Goal: Information Seeking & Learning: Find specific page/section

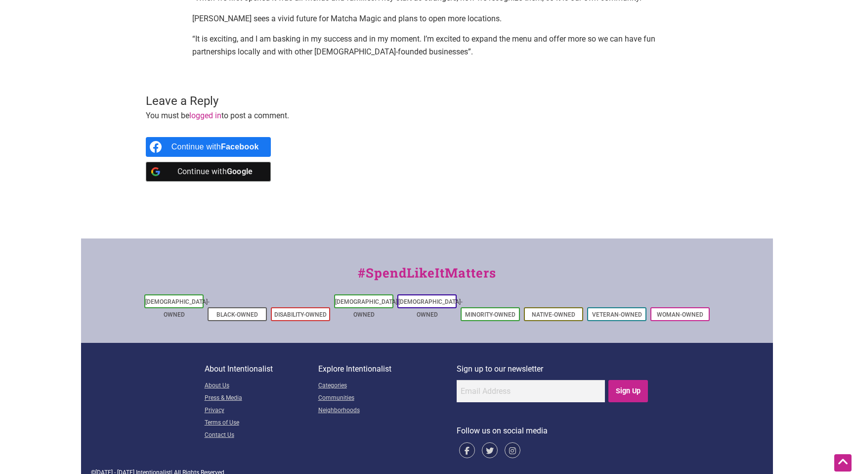
scroll to position [1120, 0]
click at [228, 311] on link "Black-Owned" at bounding box center [238, 314] width 42 height 7
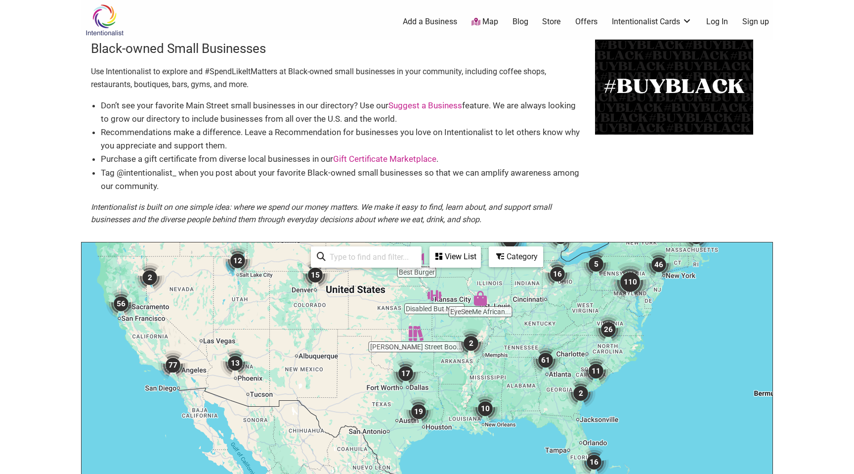
drag, startPoint x: 287, startPoint y: 380, endPoint x: 250, endPoint y: 234, distance: 150.2
click at [250, 234] on div "Black-owned Small Businesses Use Intentionalist to explore and #SpendLikeItMatt…" at bounding box center [427, 334] width 692 height 588
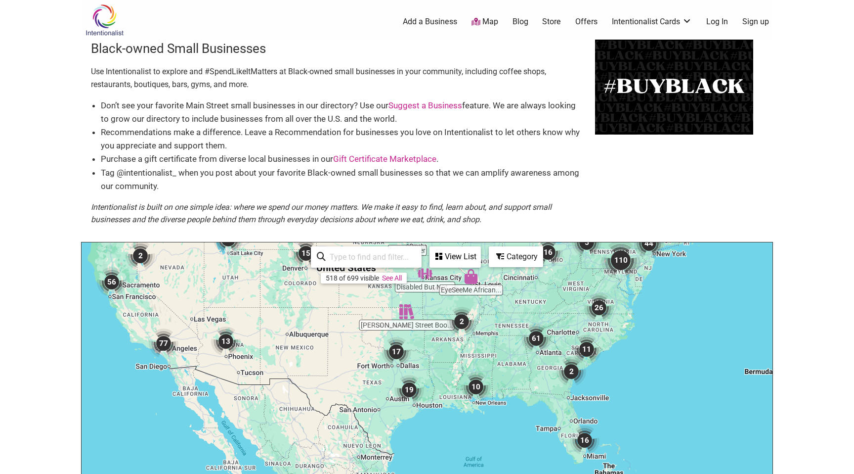
click at [609, 332] on div "To navigate, press the arrow keys." at bounding box center [427, 434] width 691 height 385
click at [585, 348] on img "11" at bounding box center [587, 349] width 30 height 30
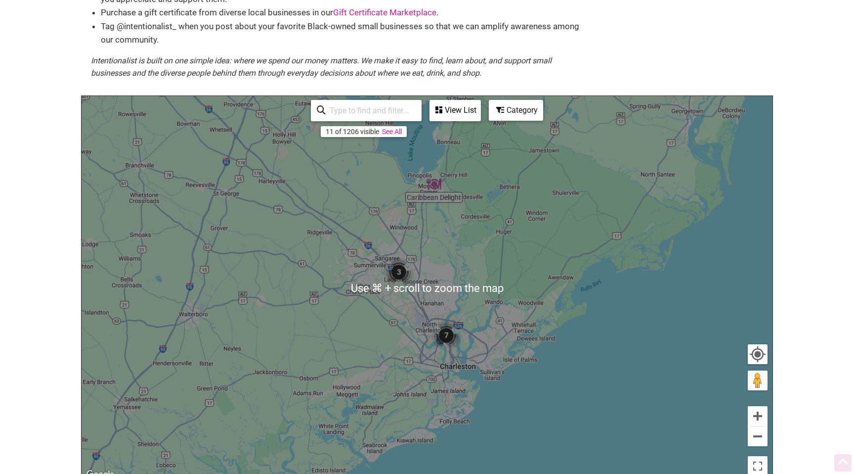
scroll to position [171, 0]
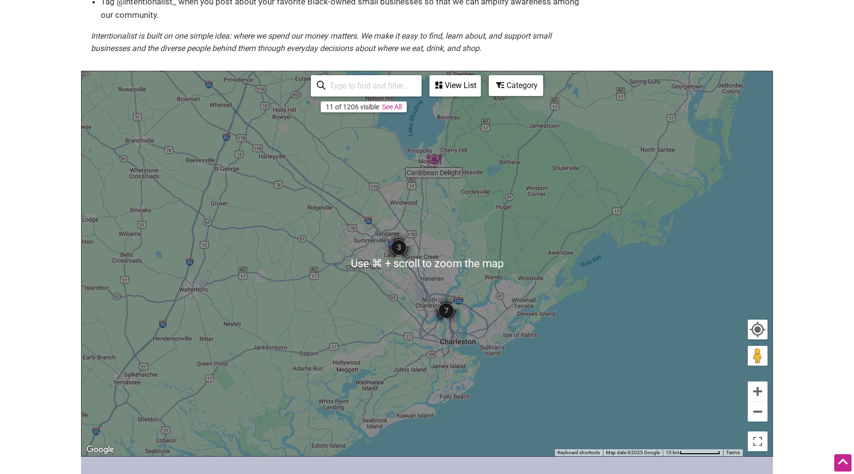
click at [402, 247] on img "3" at bounding box center [399, 247] width 30 height 30
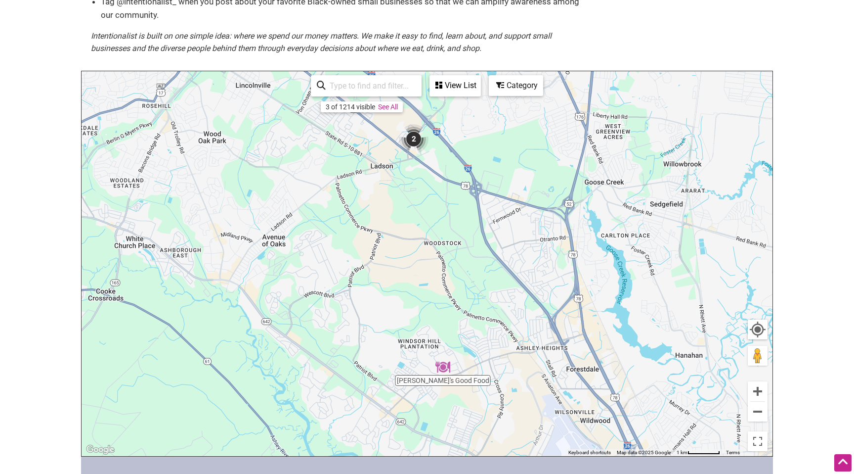
click at [416, 138] on img "2" at bounding box center [414, 139] width 30 height 30
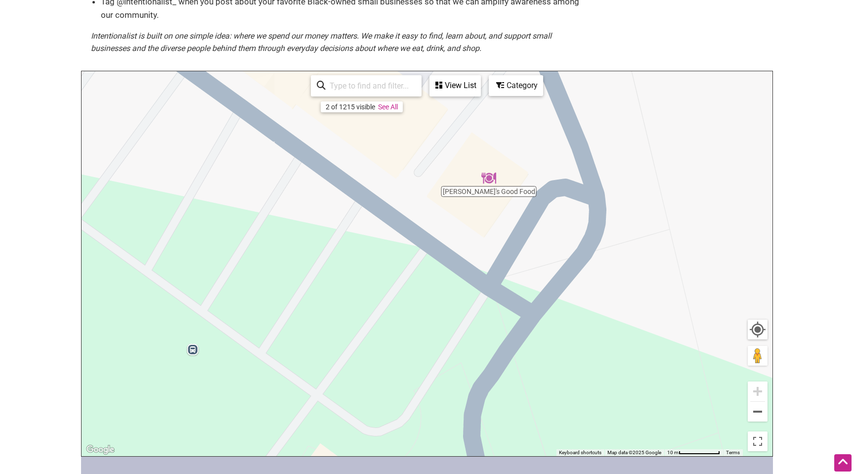
drag, startPoint x: 572, startPoint y: 260, endPoint x: 332, endPoint y: 311, distance: 244.6
click at [332, 311] on div "To navigate, press the arrow keys." at bounding box center [427, 263] width 691 height 385
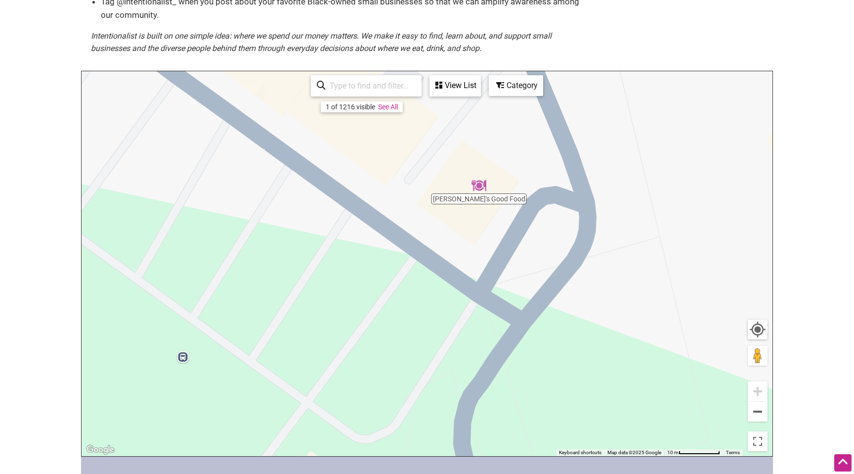
click at [478, 183] on img "Nigel's Good Food" at bounding box center [479, 185] width 15 height 15
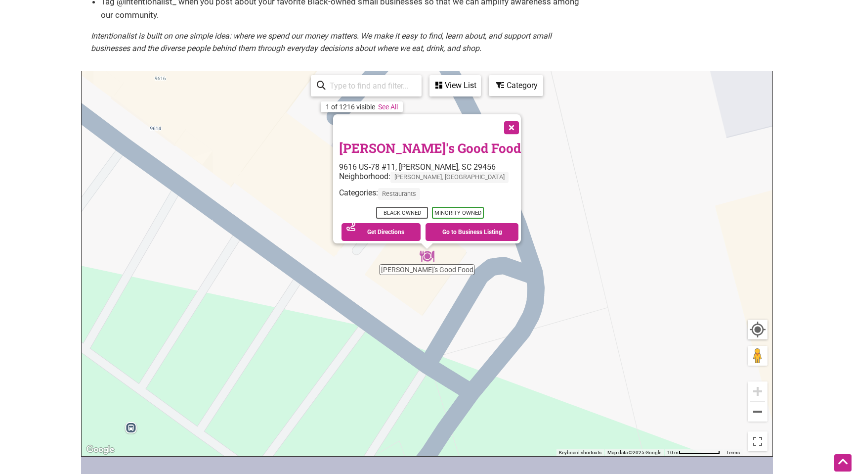
click at [623, 194] on div "To navigate, press the arrow keys. Nigel's Good Food 9616 US-78 #11, Ladson, SC…" at bounding box center [427, 263] width 691 height 385
click at [498, 122] on button "Close" at bounding box center [510, 126] width 25 height 25
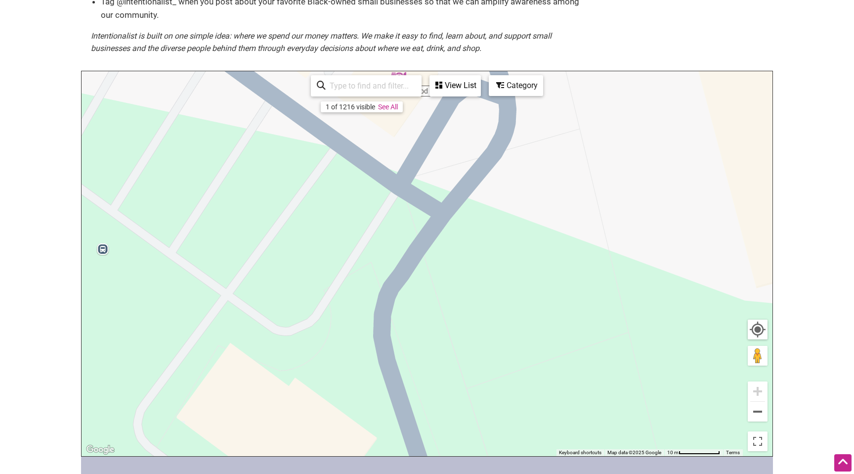
drag, startPoint x: 433, startPoint y: 335, endPoint x: 404, endPoint y: 157, distance: 180.7
click at [404, 157] on div "To navigate, press the arrow keys." at bounding box center [427, 263] width 691 height 385
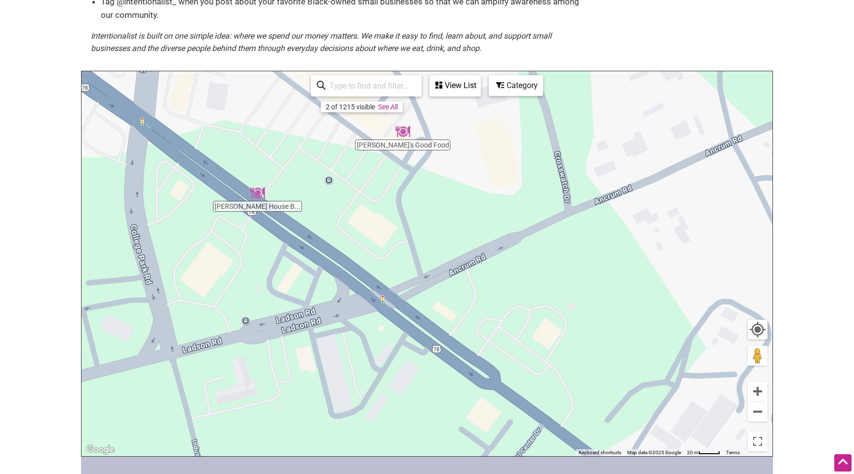
click at [258, 192] on img "Slaughter House BBQ and Brew" at bounding box center [257, 192] width 15 height 15
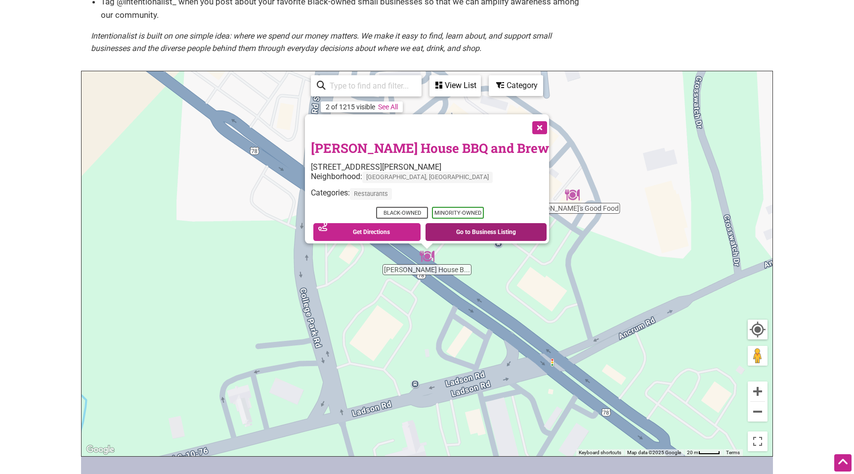
click at [464, 224] on link "Go to Business Listing" at bounding box center [486, 232] width 121 height 18
click at [527, 126] on button "Close" at bounding box center [539, 126] width 25 height 25
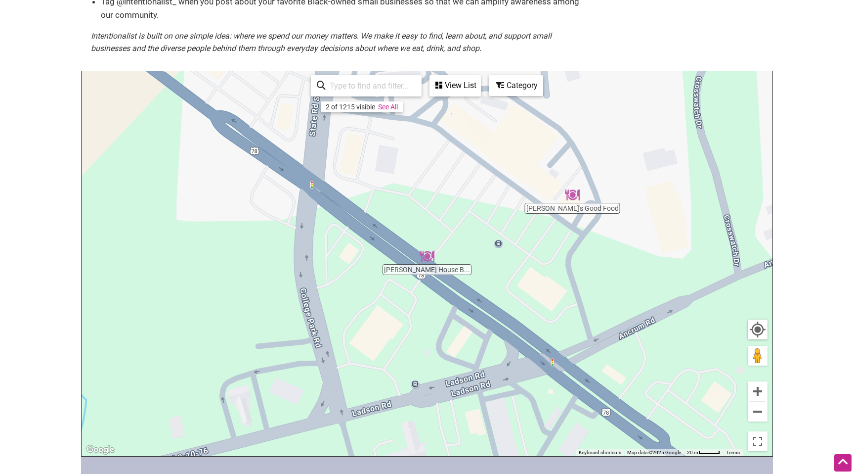
click at [572, 196] on img "Nigel's Good Food" at bounding box center [572, 194] width 15 height 15
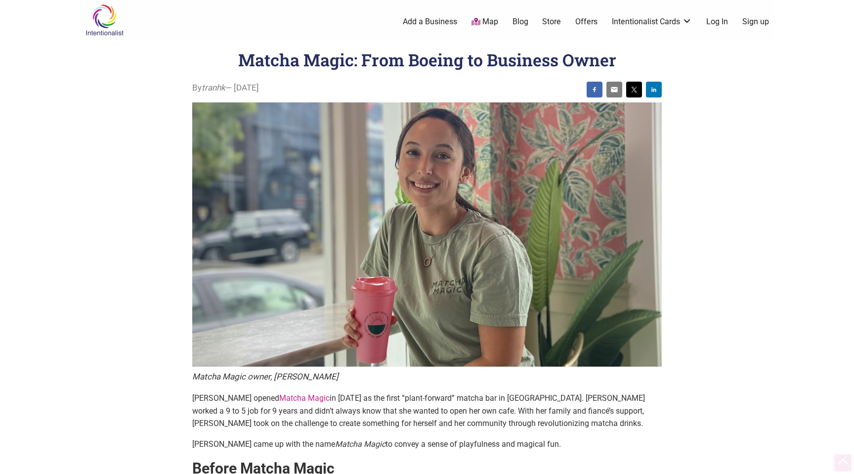
scroll to position [1120, 0]
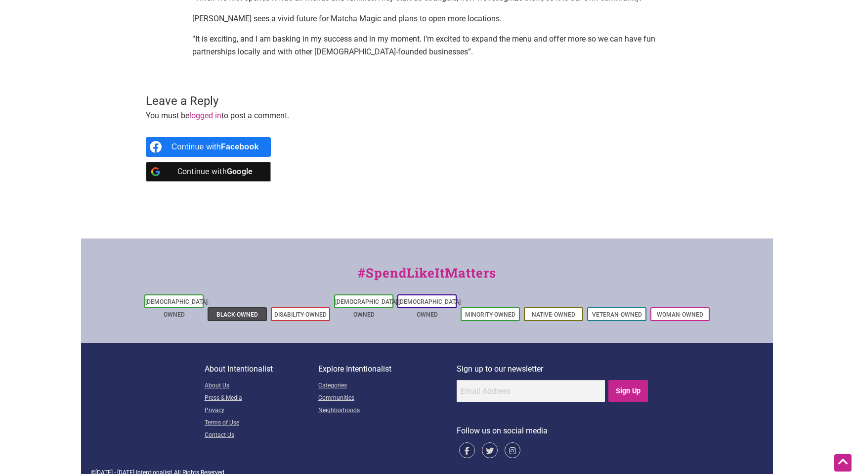
click at [233, 311] on link "Black-Owned" at bounding box center [238, 314] width 42 height 7
click at [442, 303] on link "[DEMOGRAPHIC_DATA]-Owned" at bounding box center [431, 308] width 64 height 20
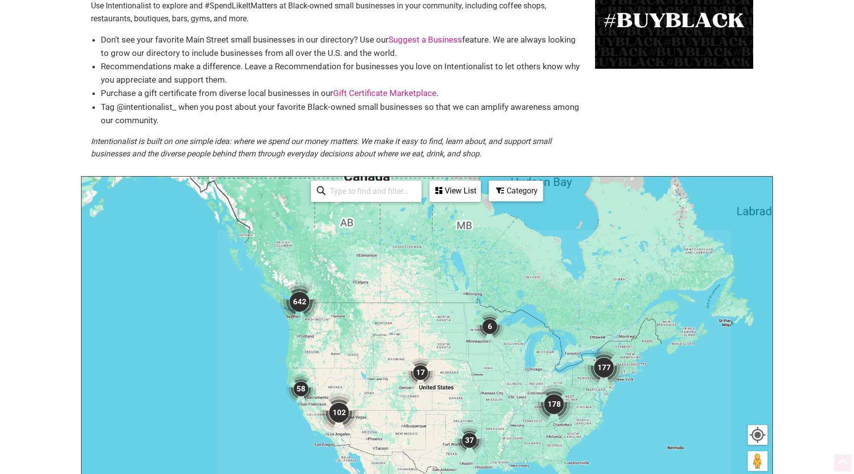
scroll to position [139, 0]
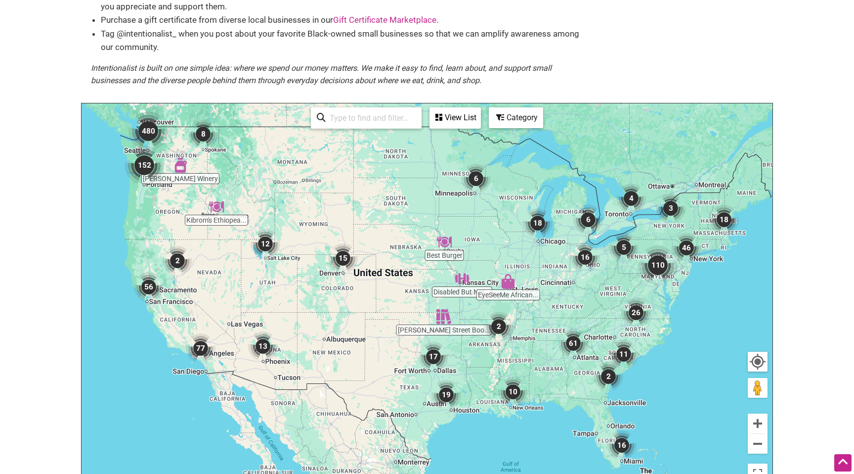
click at [625, 353] on img "11" at bounding box center [624, 354] width 30 height 30
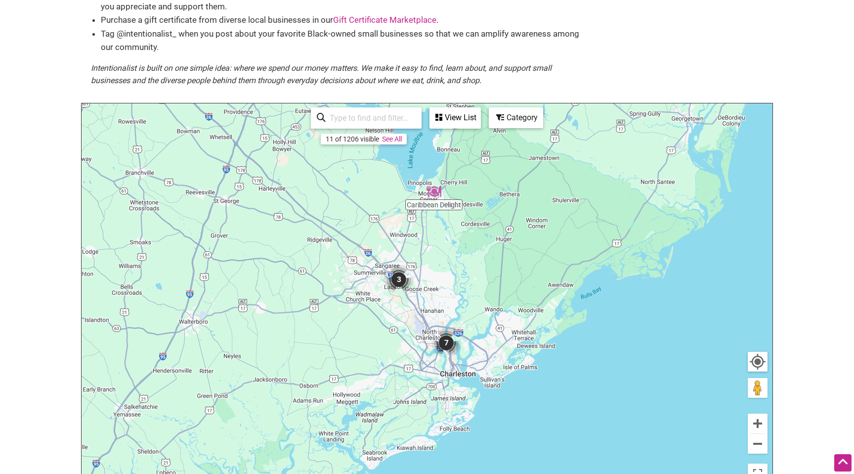
click at [444, 340] on img "7" at bounding box center [447, 343] width 30 height 30
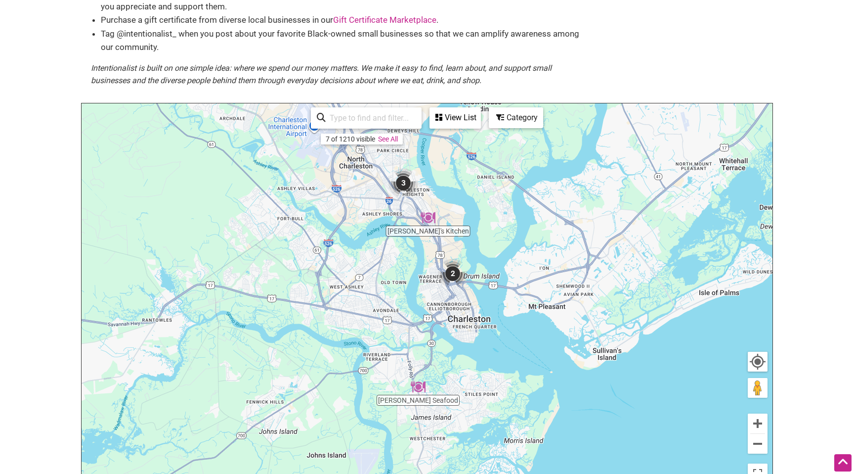
click at [452, 276] on img "2" at bounding box center [453, 274] width 30 height 30
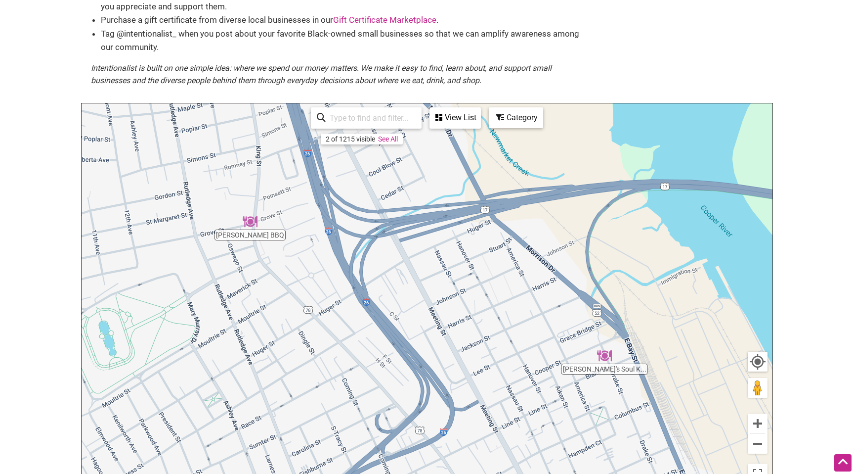
click at [250, 220] on img "Rodney Scott's BBQ" at bounding box center [250, 221] width 15 height 15
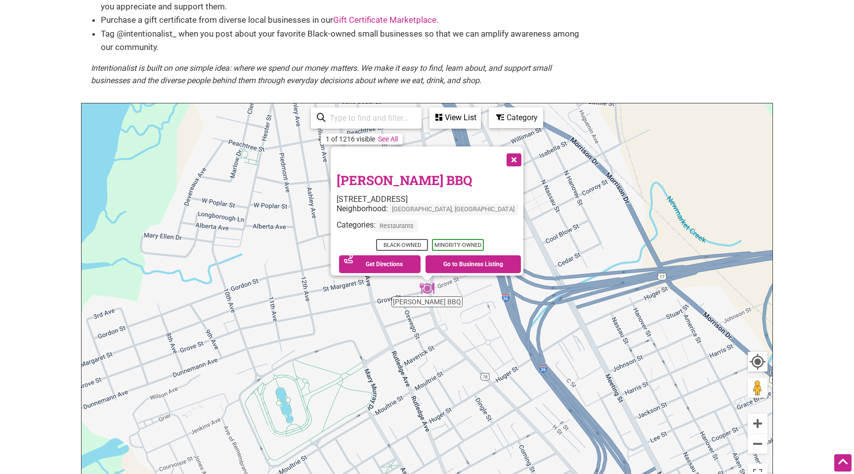
click at [208, 215] on div "To navigate, press the arrow keys. Rodney Scott's BBQ 1011 King St, Charleston,…" at bounding box center [427, 295] width 691 height 385
click at [501, 158] on button "Close" at bounding box center [513, 158] width 25 height 25
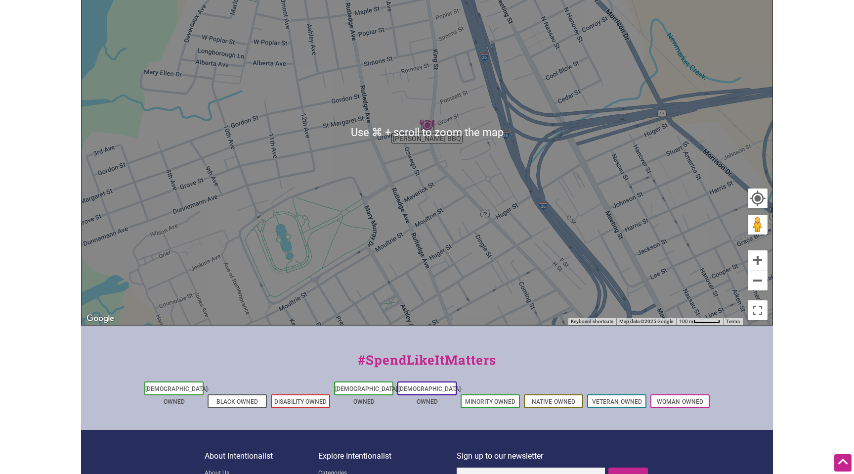
scroll to position [305, 0]
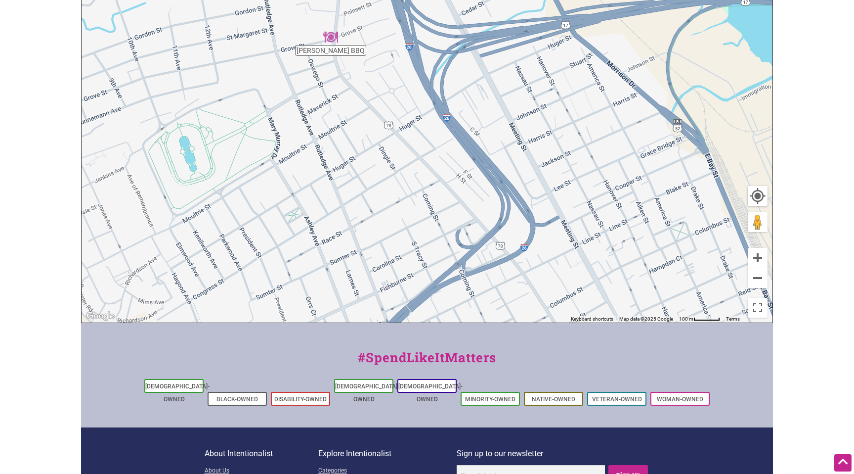
drag, startPoint x: 449, startPoint y: 255, endPoint x: 332, endPoint y: 158, distance: 152.1
click at [332, 158] on div "To navigate, press the arrow keys." at bounding box center [427, 130] width 691 height 385
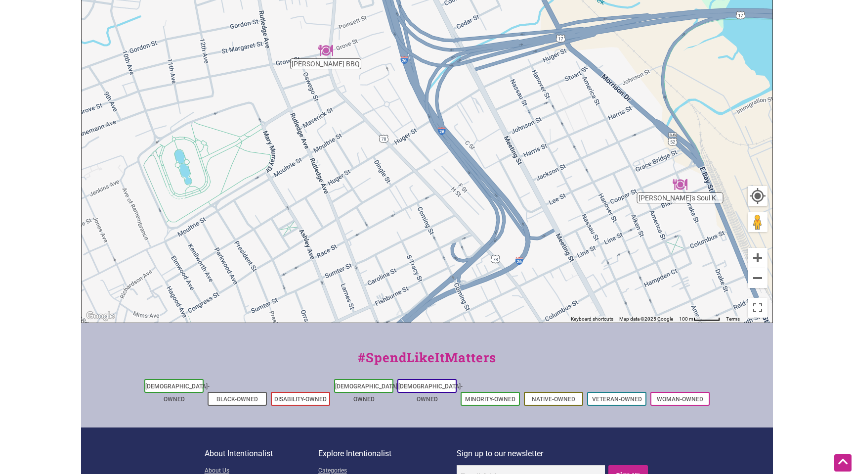
drag, startPoint x: 332, startPoint y: 158, endPoint x: 348, endPoint y: 181, distance: 28.5
click at [348, 181] on div "To navigate, press the arrow keys." at bounding box center [427, 130] width 691 height 385
click at [683, 186] on img "Hannibal's Soul Kitchen" at bounding box center [680, 183] width 15 height 15
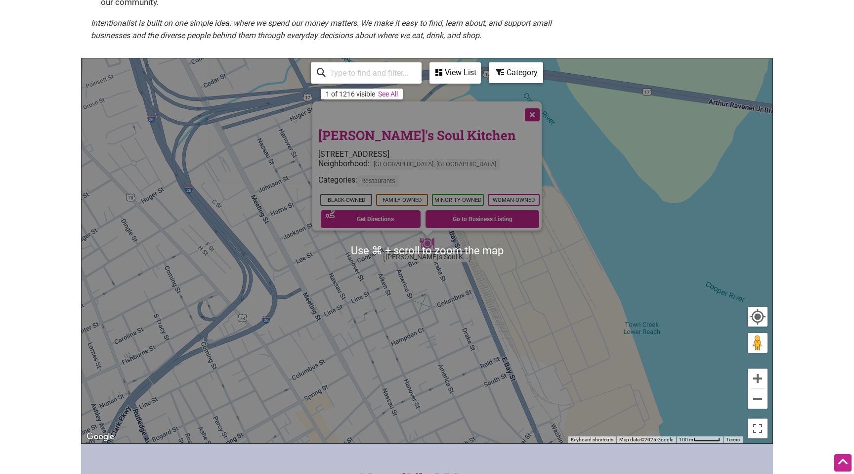
scroll to position [181, 0]
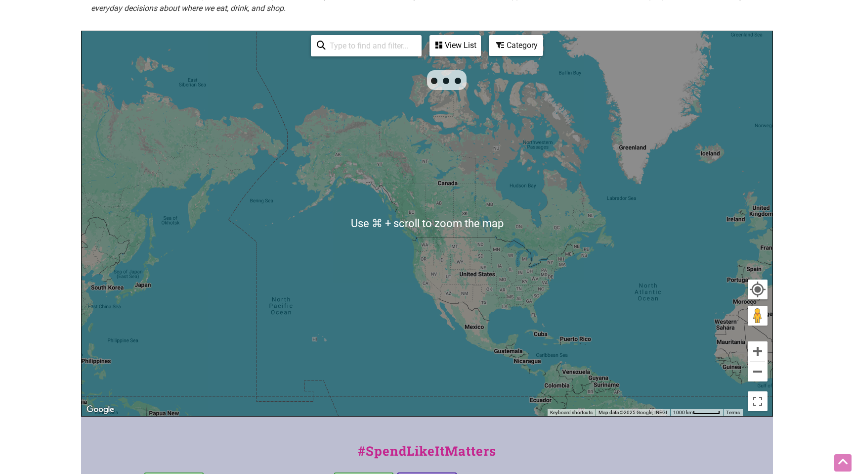
scroll to position [207, 0]
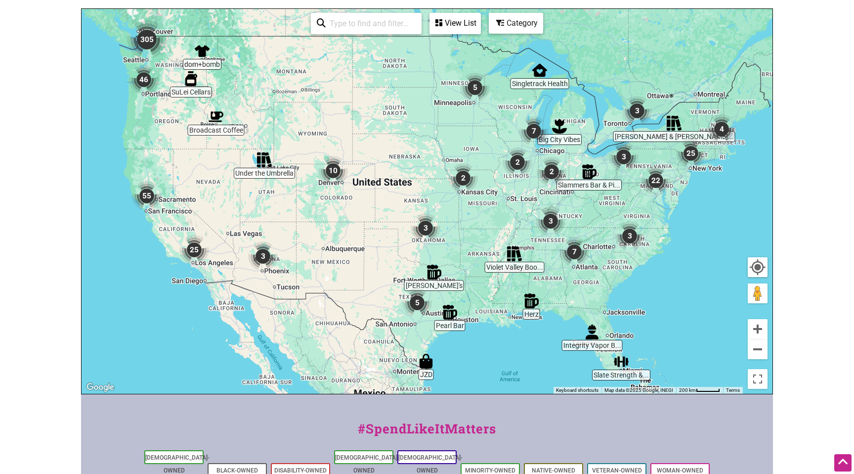
click at [629, 224] on img "3" at bounding box center [630, 236] width 30 height 30
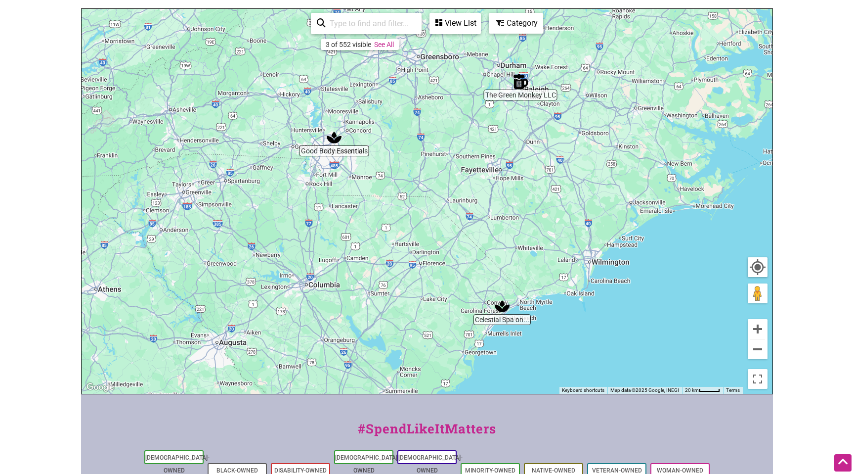
click at [520, 74] on img "The Green Monkey LLC" at bounding box center [520, 81] width 15 height 15
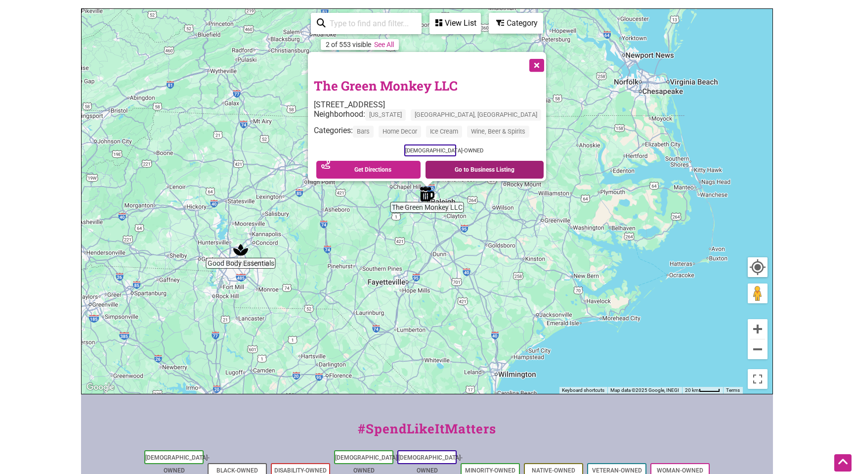
click at [468, 161] on link "Go to Business Listing" at bounding box center [485, 170] width 118 height 18
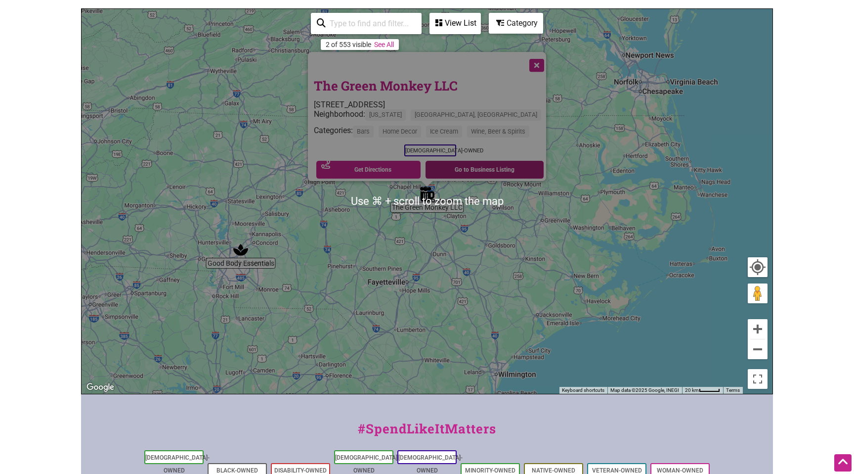
scroll to position [230, 0]
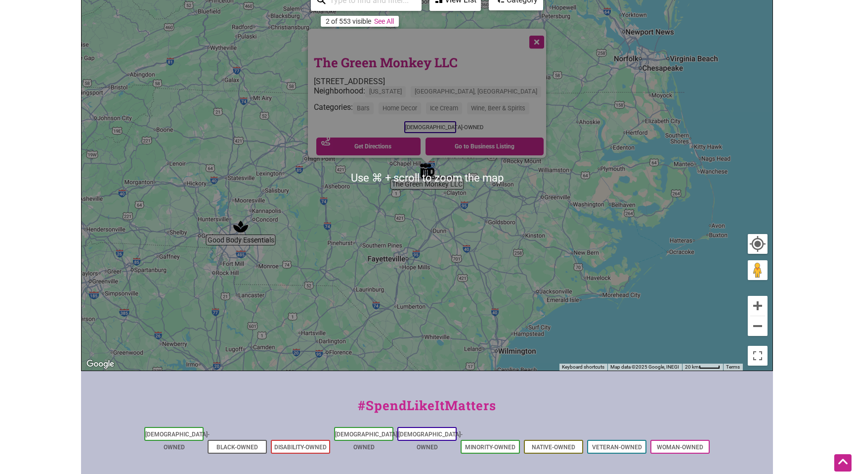
click at [238, 220] on img "Good Body Essentials" at bounding box center [240, 226] width 15 height 15
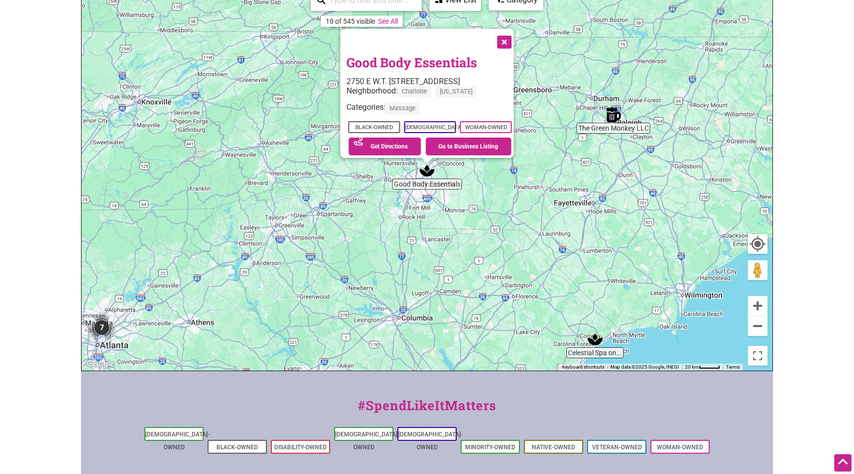
click at [598, 332] on img "Celestial Spa on Cloud 9" at bounding box center [595, 339] width 15 height 15
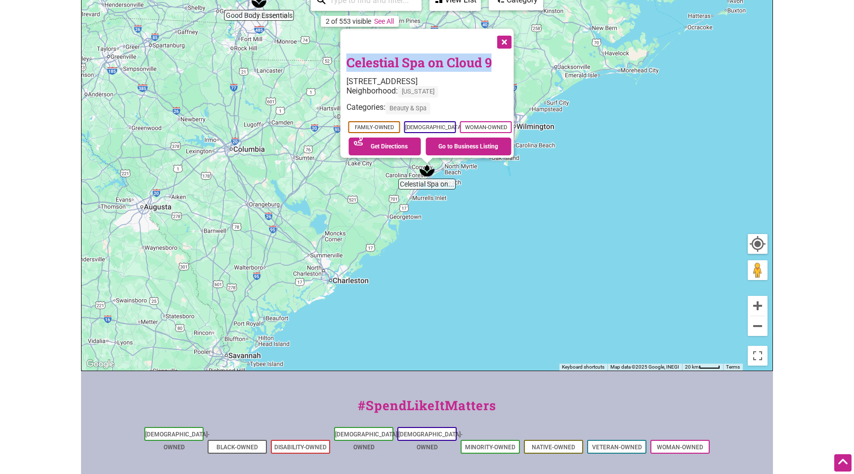
drag, startPoint x: 339, startPoint y: 43, endPoint x: 485, endPoint y: 46, distance: 146.4
click at [485, 46] on div "Celestial Spa on Cloud 9 1131 48th Ave N Suite B, Myrtle Beach, SC 29577 Neighb…" at bounding box center [428, 93] width 174 height 129
copy link "Celestial Spa on Cloud 9"
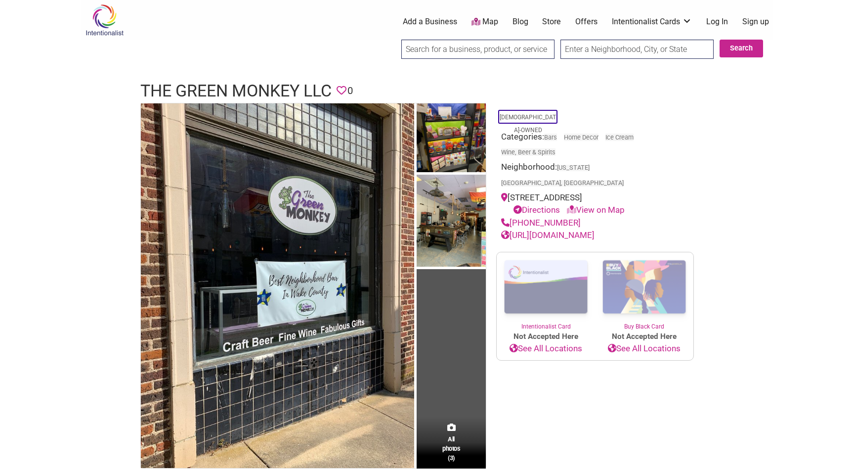
click at [595, 230] on link "[URL][DOMAIN_NAME]" at bounding box center [547, 235] width 93 height 10
click at [571, 230] on link "[URL][DOMAIN_NAME]" at bounding box center [547, 235] width 93 height 10
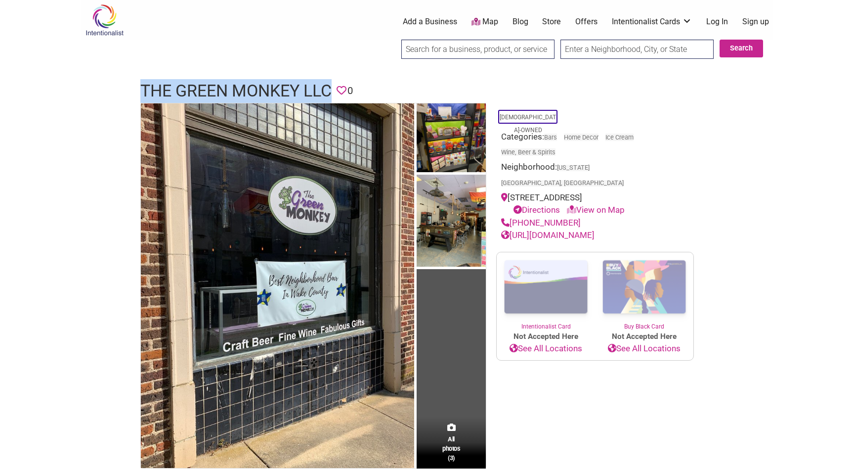
drag, startPoint x: 142, startPoint y: 90, endPoint x: 331, endPoint y: 95, distance: 188.9
click at [331, 95] on h1 "The Green Monkey LLC" at bounding box center [235, 91] width 191 height 24
copy h1 "The Green Monkey LLC"
